Goal: Obtain resource: Obtain resource

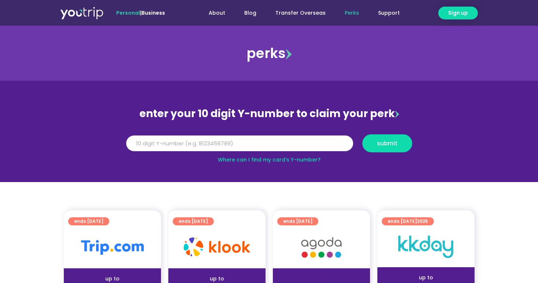
click at [158, 144] on input "Y Number" at bounding box center [239, 143] width 227 height 16
paste input "-8117754700"
drag, startPoint x: 134, startPoint y: 143, endPoint x: 112, endPoint y: 144, distance: 22.8
click at [112, 144] on section "enter your 10 digit Y-number to claim your perk Y Number -8117754700 submit Whe…" at bounding box center [269, 131] width 538 height 101
type input "8117754700"
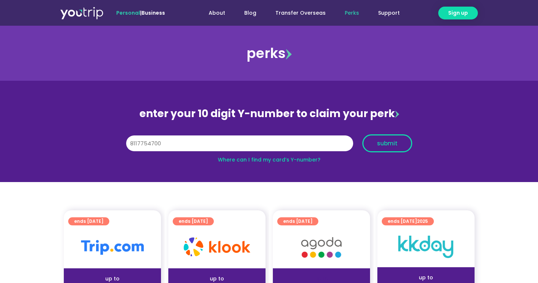
click at [379, 138] on button "submit" at bounding box center [388, 143] width 50 height 18
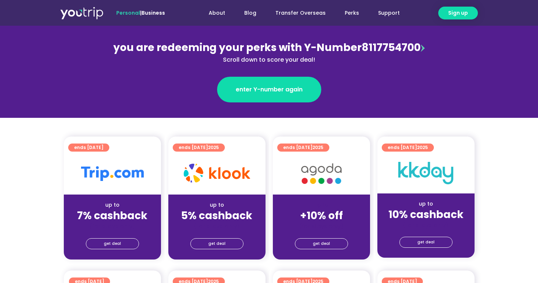
scroll to position [120, 0]
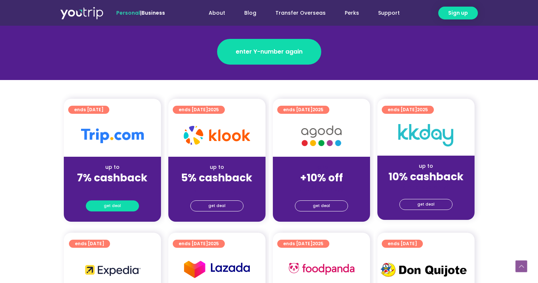
click at [123, 208] on link "get deal" at bounding box center [112, 205] width 53 height 11
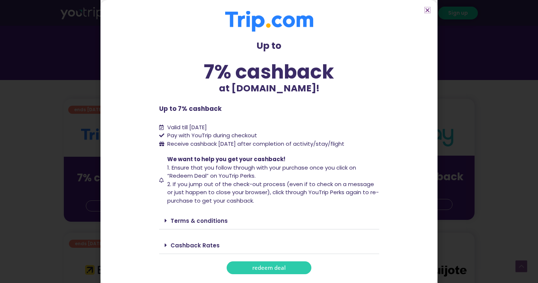
scroll to position [3, 0]
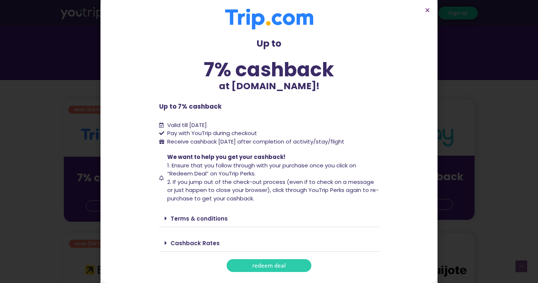
click at [265, 266] on span "redeem deal" at bounding box center [268, 266] width 33 height 6
